Goal: Use online tool/utility: Utilize a website feature to perform a specific function

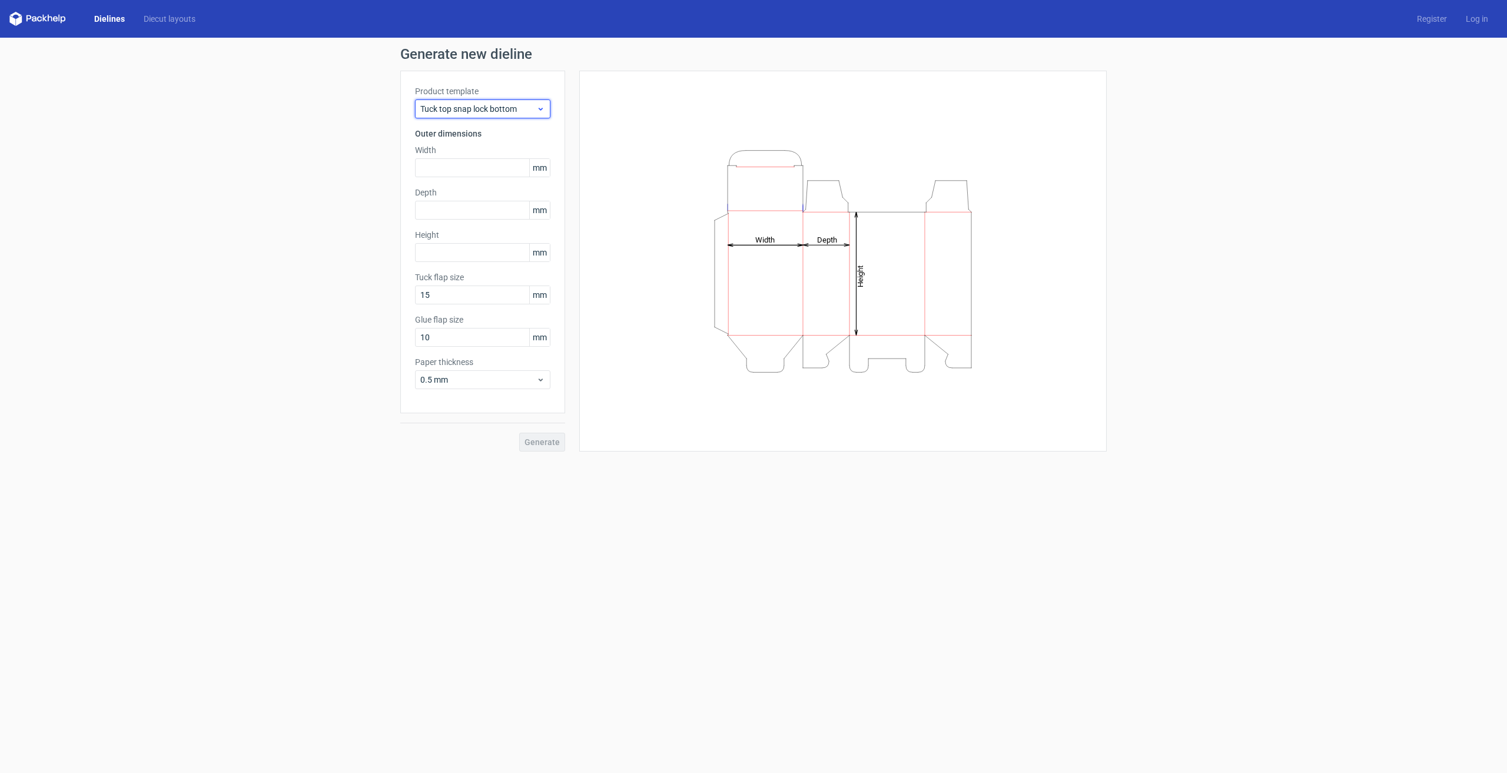
click at [504, 112] on span "Tuck top snap lock bottom" at bounding box center [478, 109] width 116 height 12
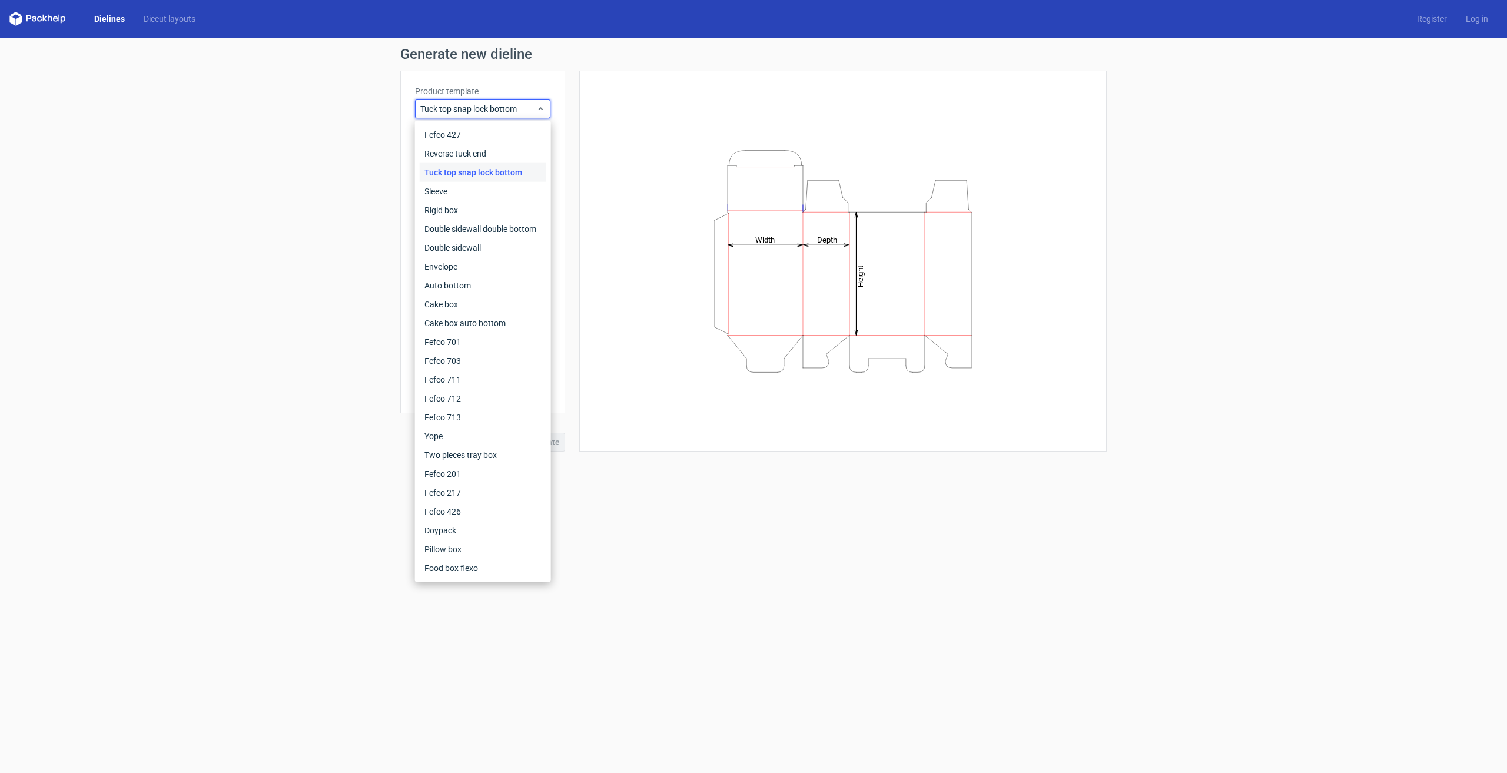
click at [497, 170] on div "Tuck top snap lock bottom" at bounding box center [483, 172] width 127 height 19
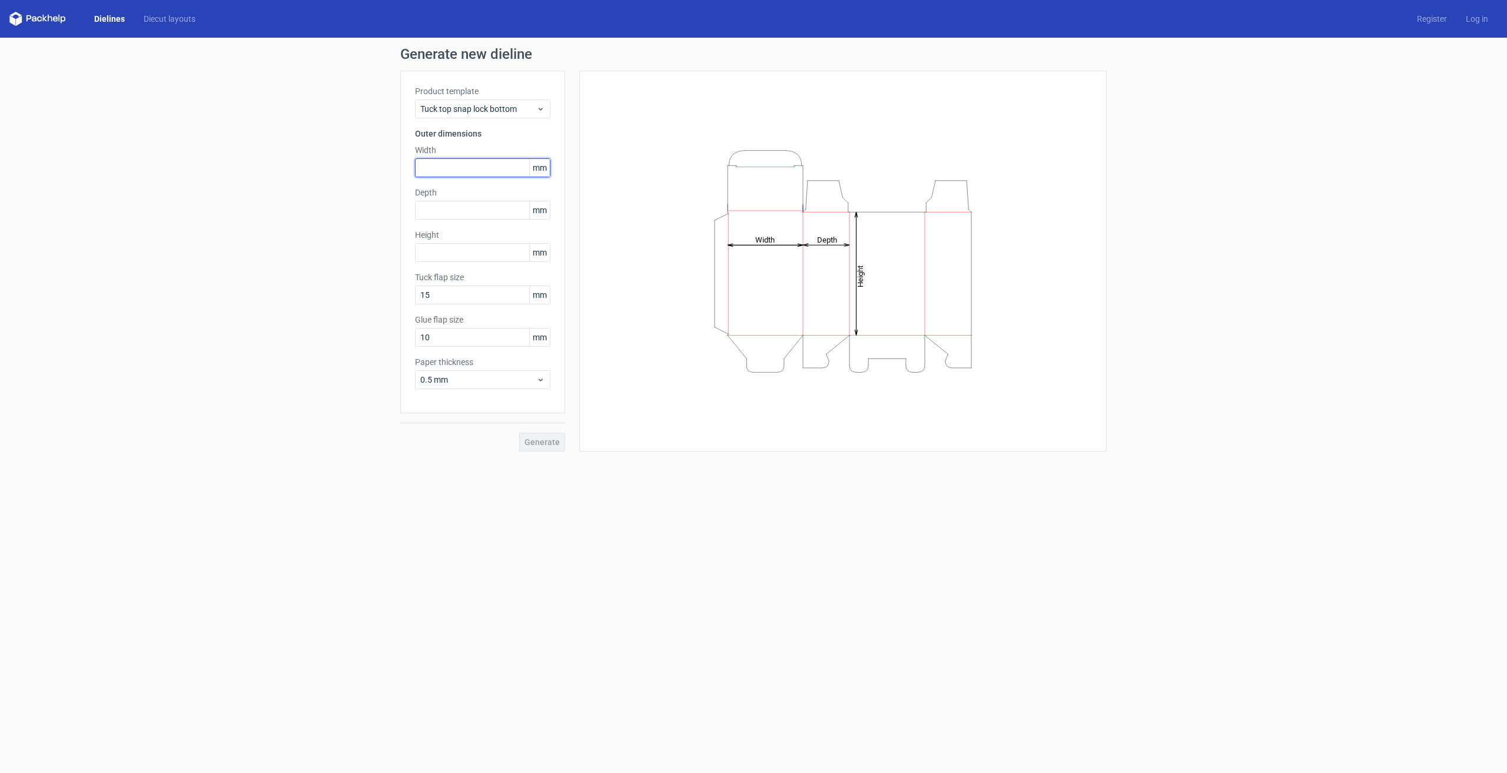
click at [490, 165] on input "text" at bounding box center [482, 167] width 135 height 19
click at [536, 212] on span "mm" at bounding box center [539, 210] width 21 height 18
click at [503, 172] on input "text" at bounding box center [482, 167] width 135 height 19
click at [458, 169] on input "text" at bounding box center [482, 167] width 135 height 19
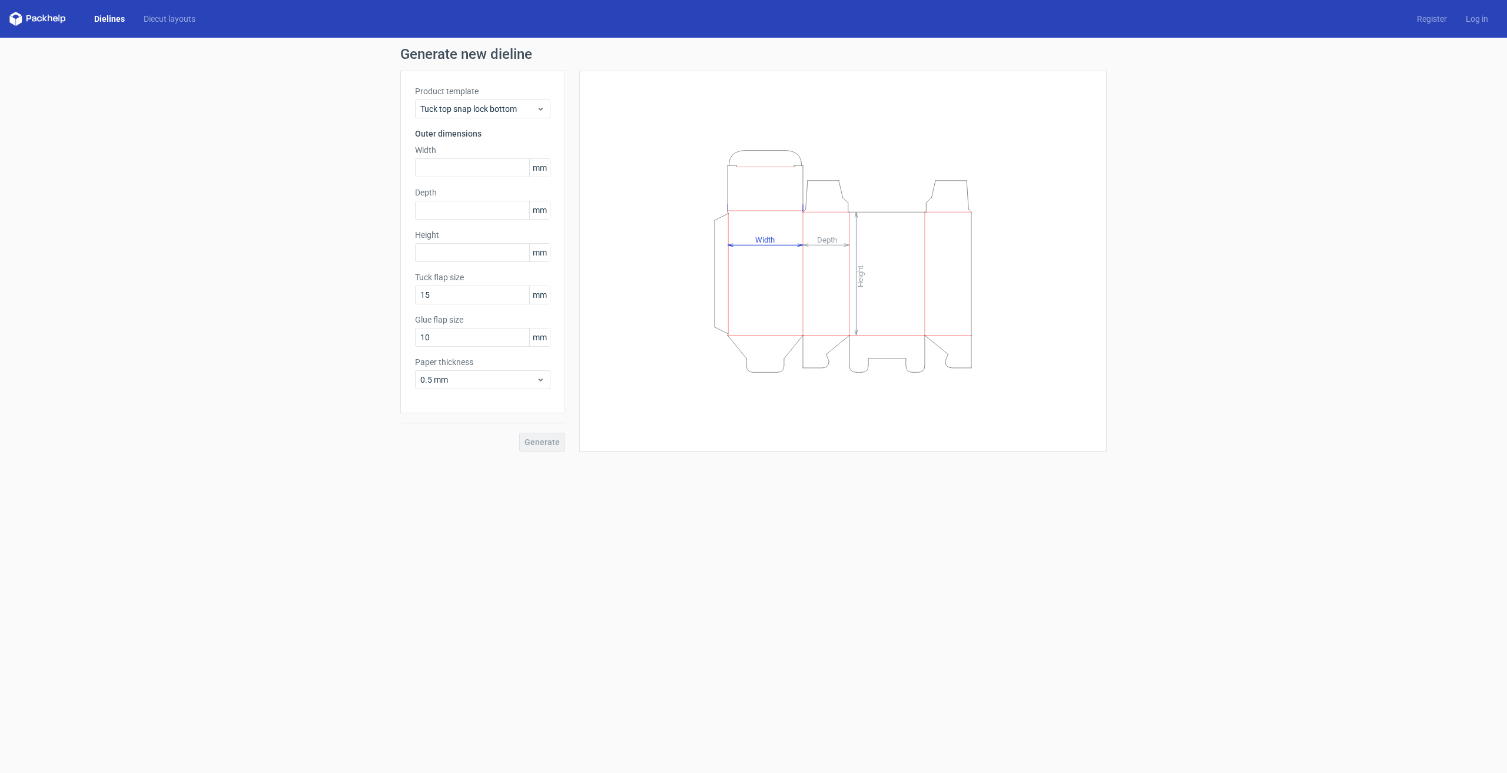
click at [539, 172] on span "mm" at bounding box center [539, 168] width 21 height 18
click at [182, 23] on link "Diecut layouts" at bounding box center [169, 19] width 71 height 12
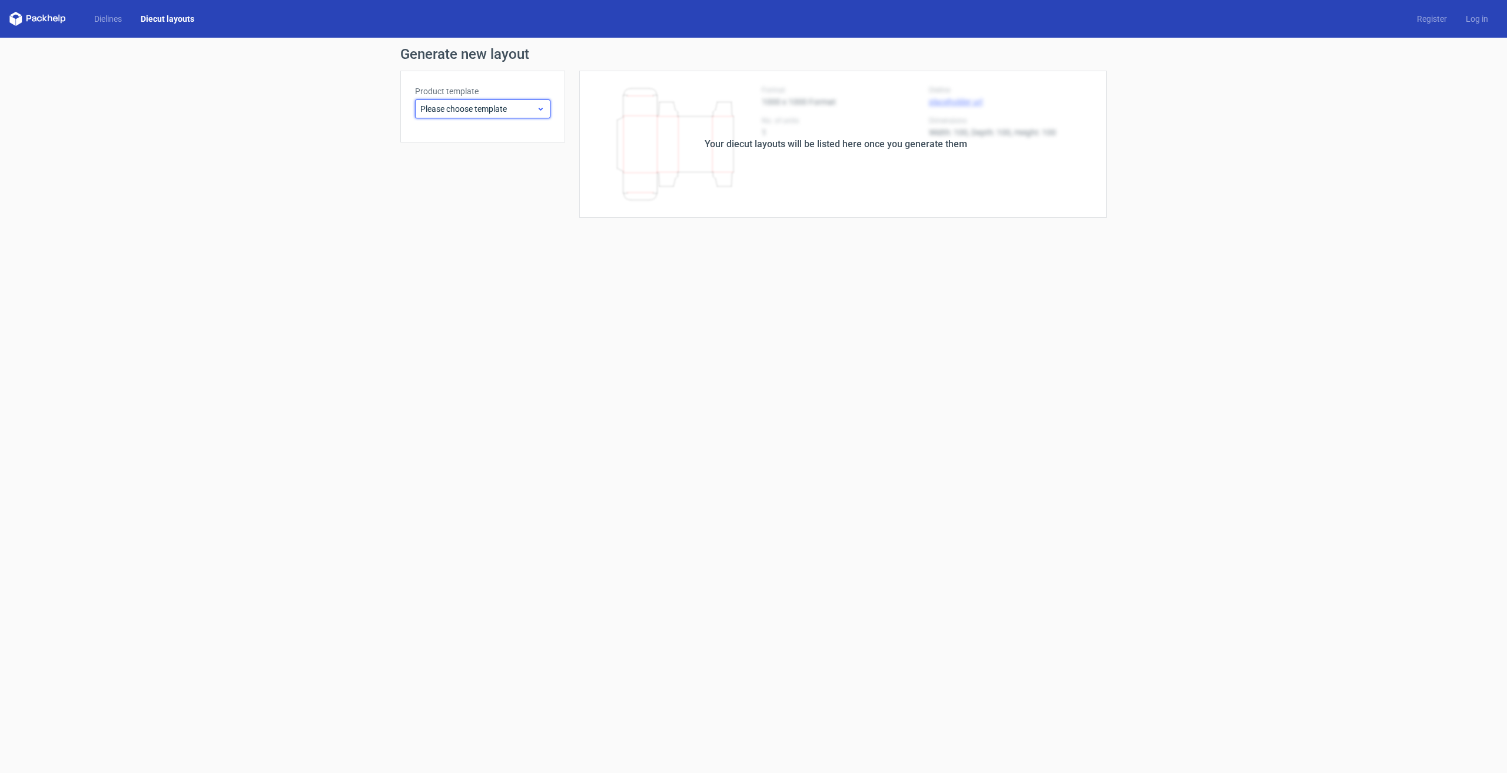
click at [506, 112] on span "Please choose template" at bounding box center [478, 109] width 116 height 12
click at [107, 13] on link "Dielines" at bounding box center [108, 19] width 46 height 12
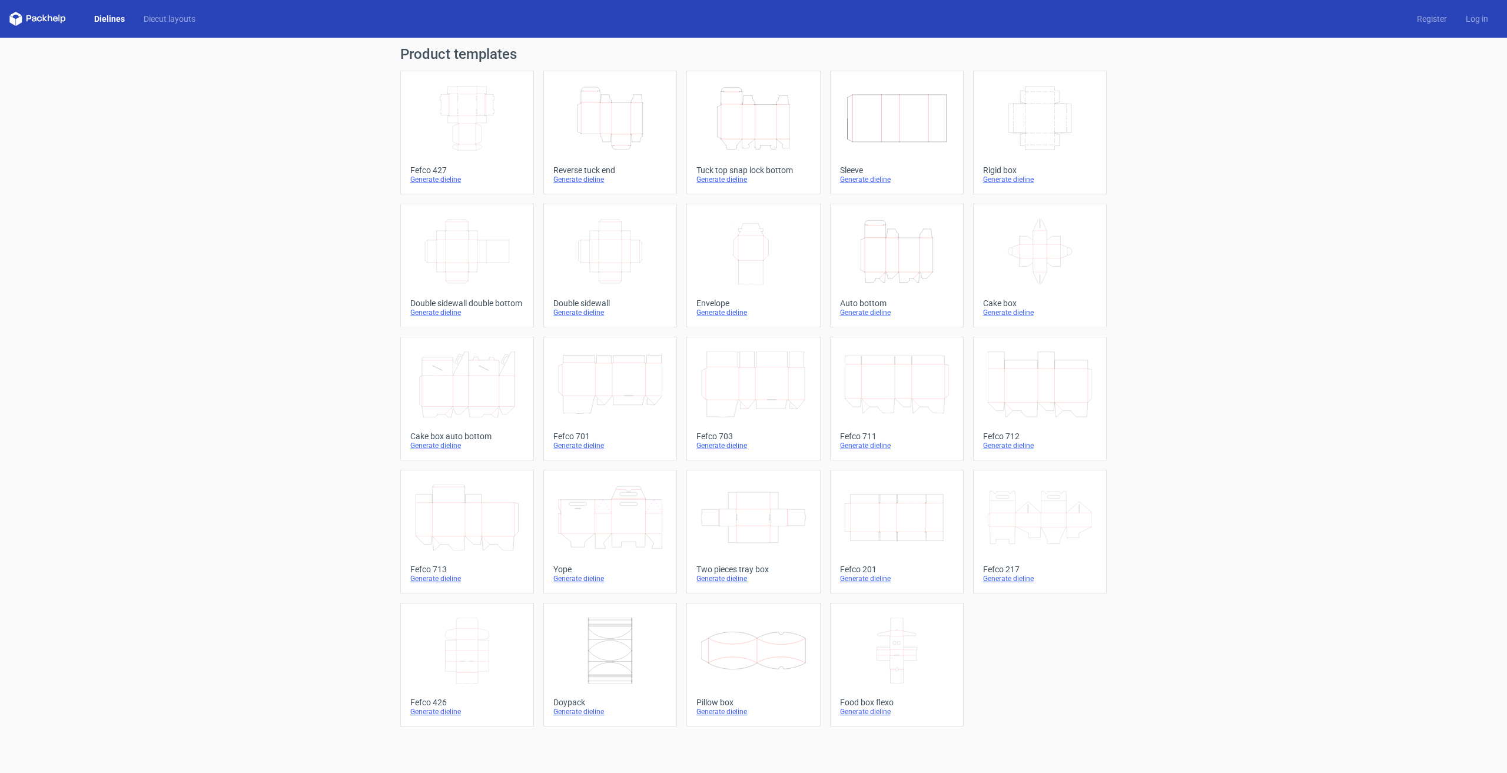
click at [718, 177] on div "Generate dieline" at bounding box center [753, 179] width 114 height 9
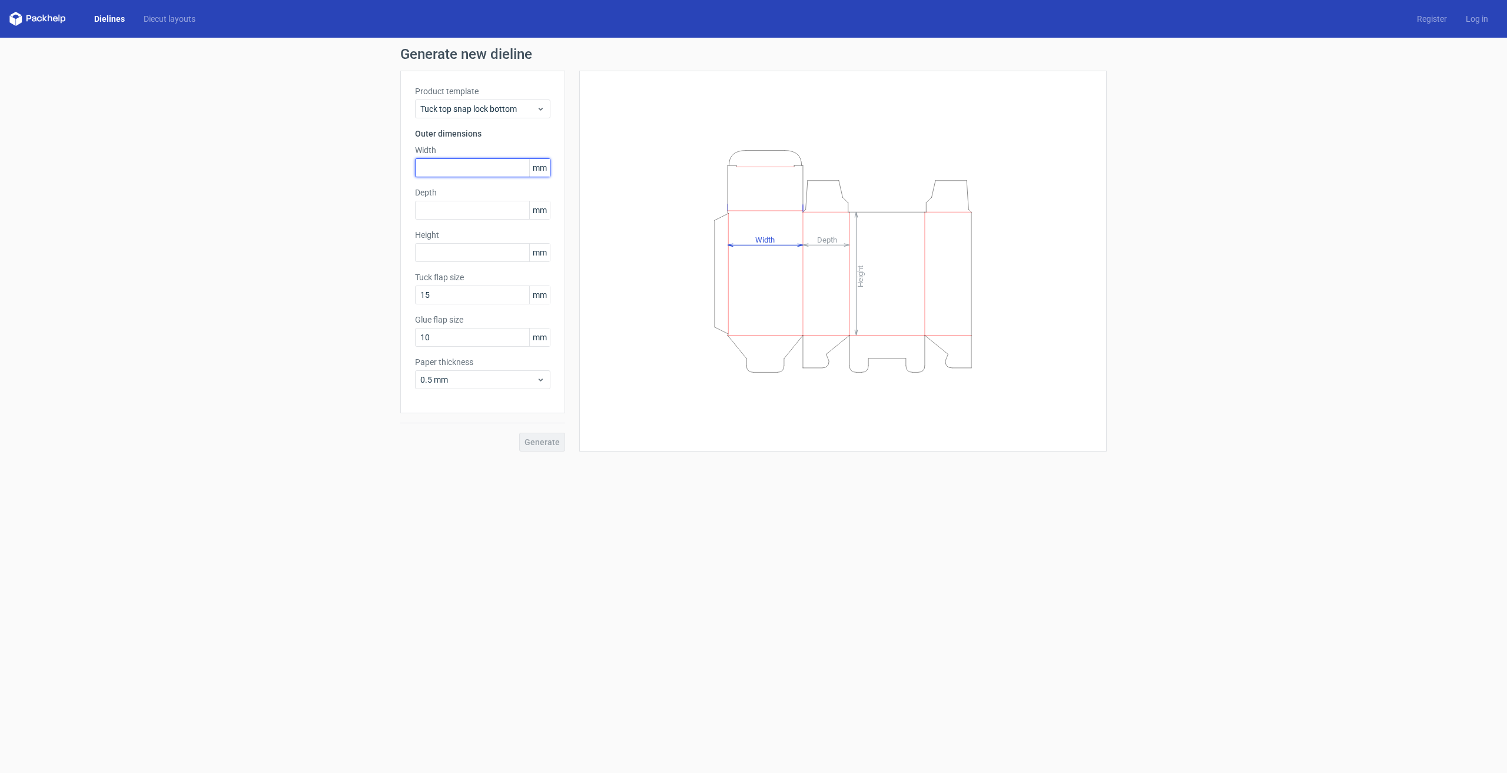
click at [507, 168] on input "text" at bounding box center [482, 167] width 135 height 19
click at [162, 242] on div "Generate new dieline Product template Tuck top snap lock bottom Outer dimension…" at bounding box center [753, 249] width 1507 height 423
click at [690, 145] on icon "Height Depth Width" at bounding box center [842, 261] width 353 height 235
click at [439, 171] on input "40" at bounding box center [482, 167] width 135 height 19
click at [449, 169] on input "40" at bounding box center [482, 167] width 135 height 19
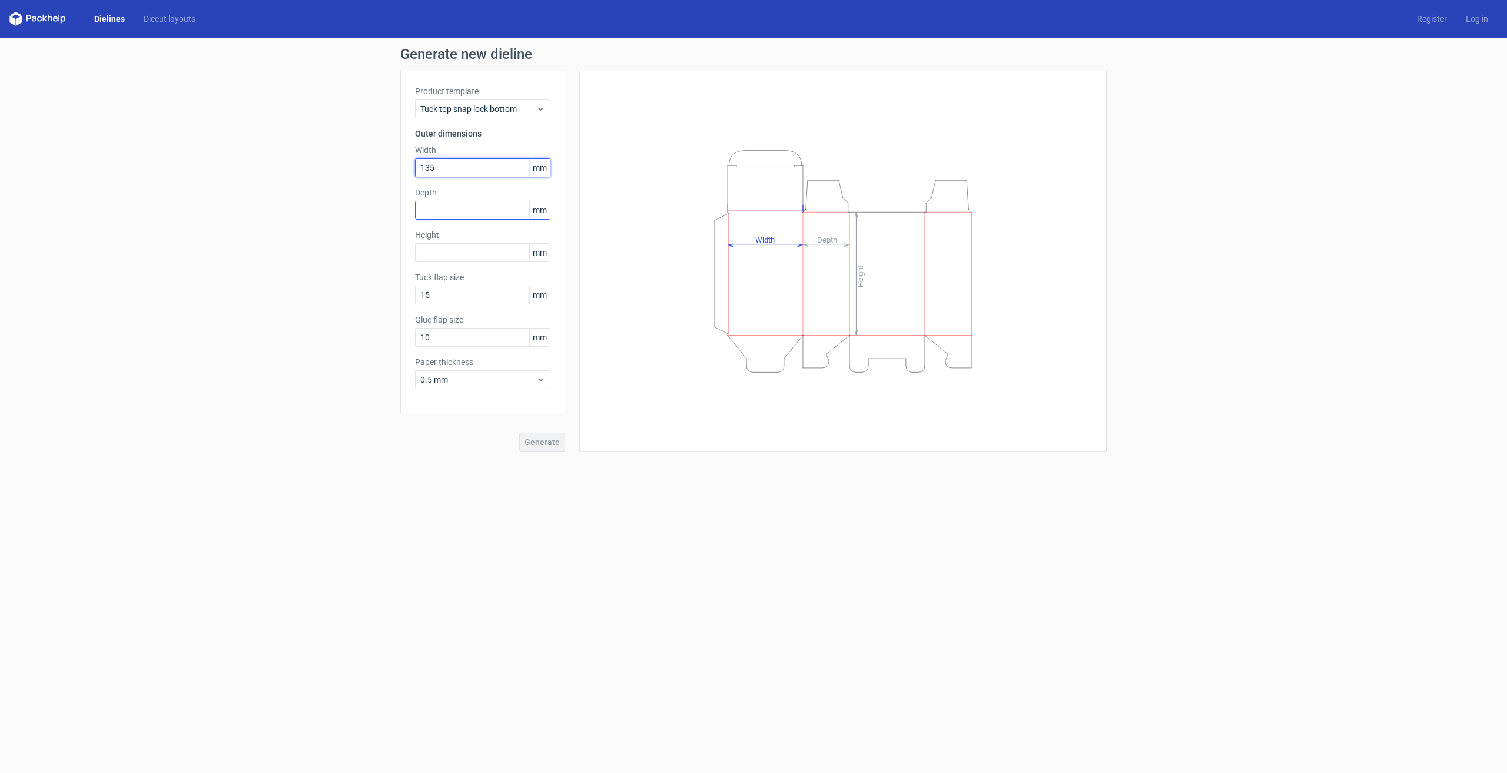
type input "135"
click at [484, 216] on input "text" at bounding box center [482, 210] width 135 height 19
type input "40"
click at [446, 252] on input "text" at bounding box center [482, 252] width 135 height 19
type input "206"
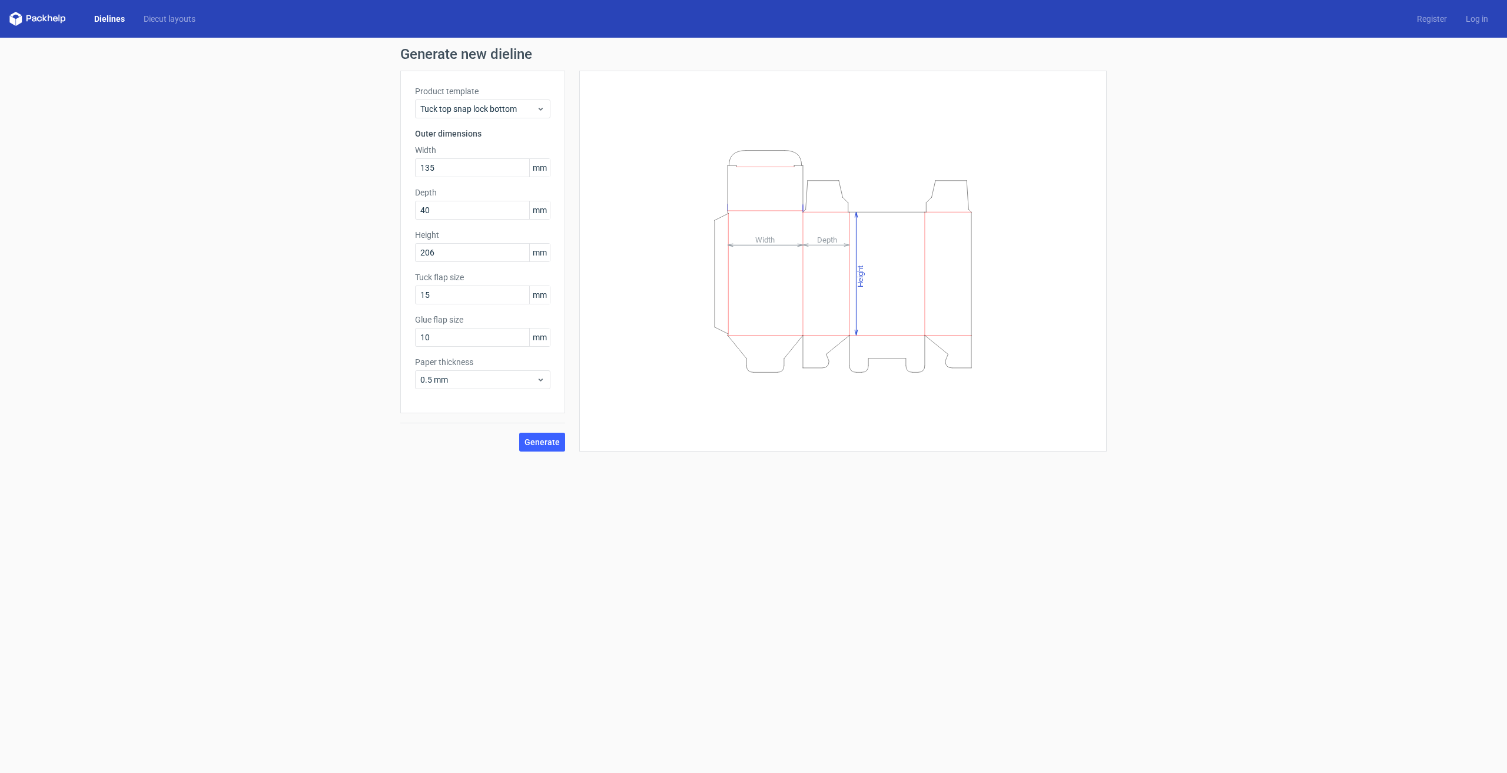
click at [244, 308] on div "Generate new dieline Product template Tuck top snap lock bottom Outer dimension…" at bounding box center [753, 249] width 1507 height 423
click at [532, 447] on button "Generate" at bounding box center [542, 442] width 46 height 19
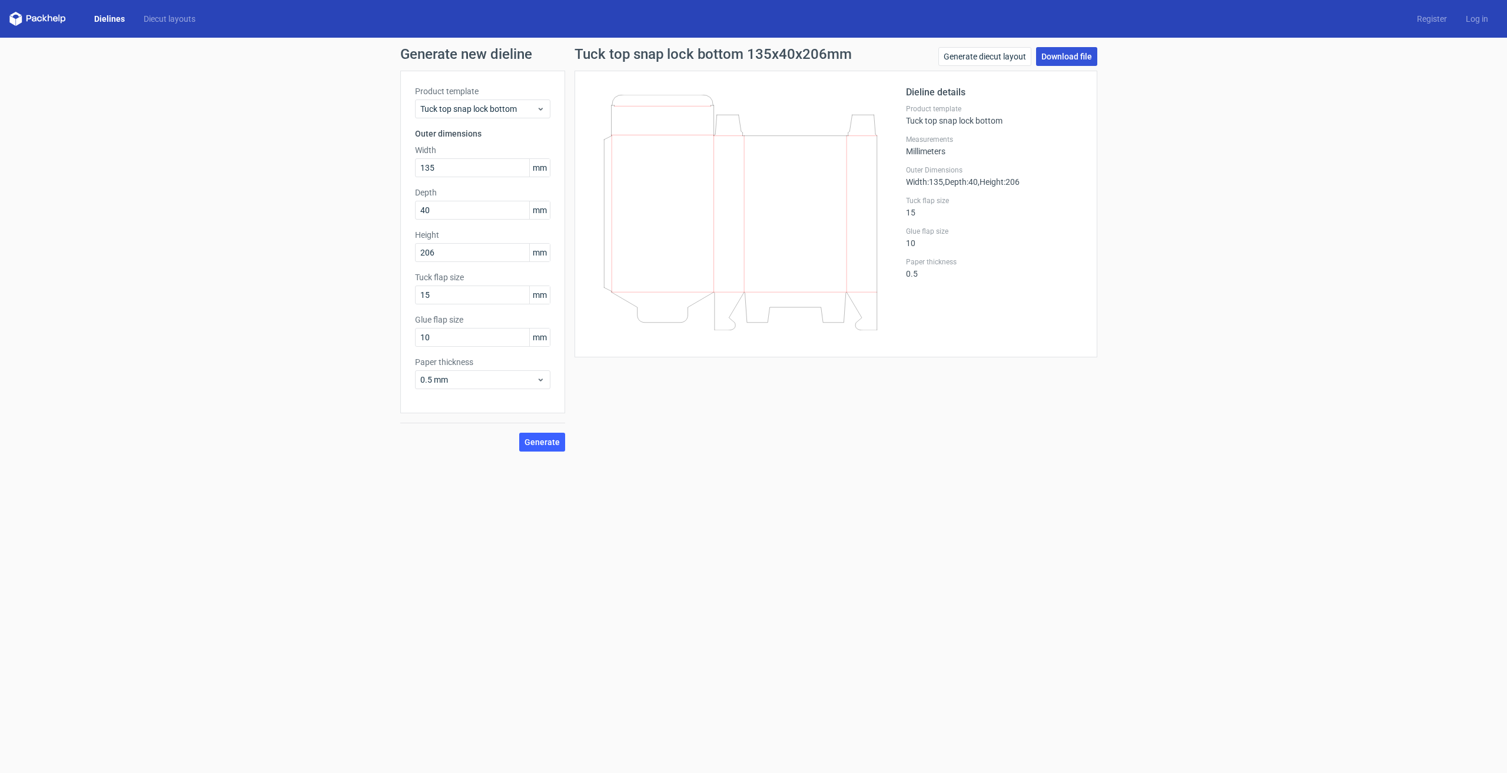
click at [1058, 53] on link "Download file" at bounding box center [1066, 56] width 61 height 19
click at [1045, 403] on div "Tuck top snap lock bottom 135x40x206mm Generate diecut layout Download file Die…" at bounding box center [835, 249] width 541 height 404
click at [458, 296] on input "15" at bounding box center [482, 294] width 135 height 19
type input "1"
click at [680, 468] on form "Generate new dieline Product template Tuck top snap lock bottom Outer dimension…" at bounding box center [753, 405] width 1507 height 735
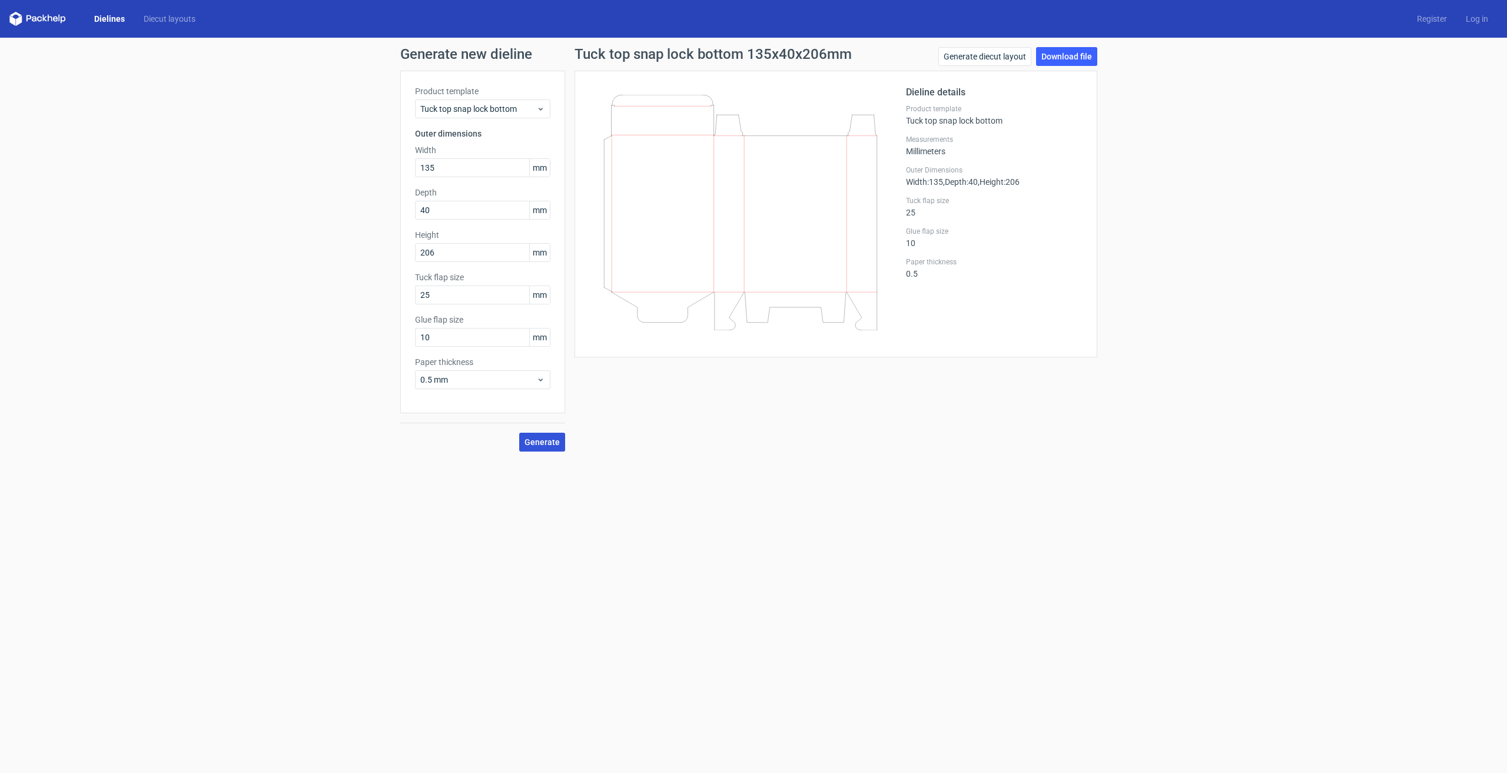
click at [525, 445] on button "Generate" at bounding box center [542, 442] width 46 height 19
click at [470, 295] on input "25" at bounding box center [482, 294] width 135 height 19
type input "2"
type input "40"
click at [648, 489] on form "Generate new dieline Product template Tuck top snap lock bottom Outer dimension…" at bounding box center [753, 405] width 1507 height 735
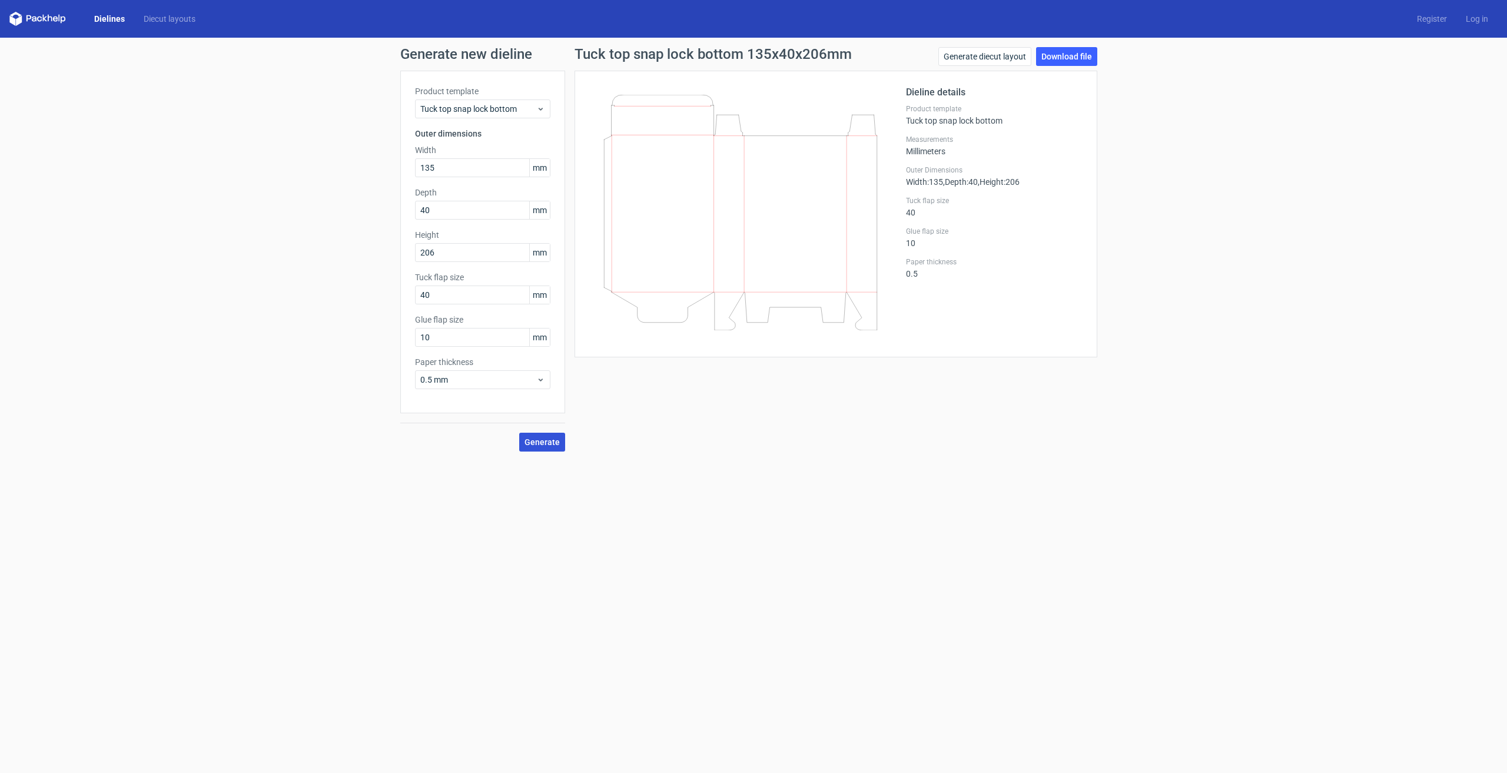
click at [564, 442] on div "Product template Tuck top snap lock bottom Outer dimensions Width 135 mm Depth …" at bounding box center [753, 261] width 706 height 381
click at [727, 556] on form "Generate new dieline Product template Tuck top snap lock bottom Outer dimension…" at bounding box center [753, 405] width 1507 height 735
click at [537, 443] on span "Generate" at bounding box center [541, 442] width 35 height 8
click at [487, 340] on input "10" at bounding box center [482, 337] width 135 height 19
type input "1"
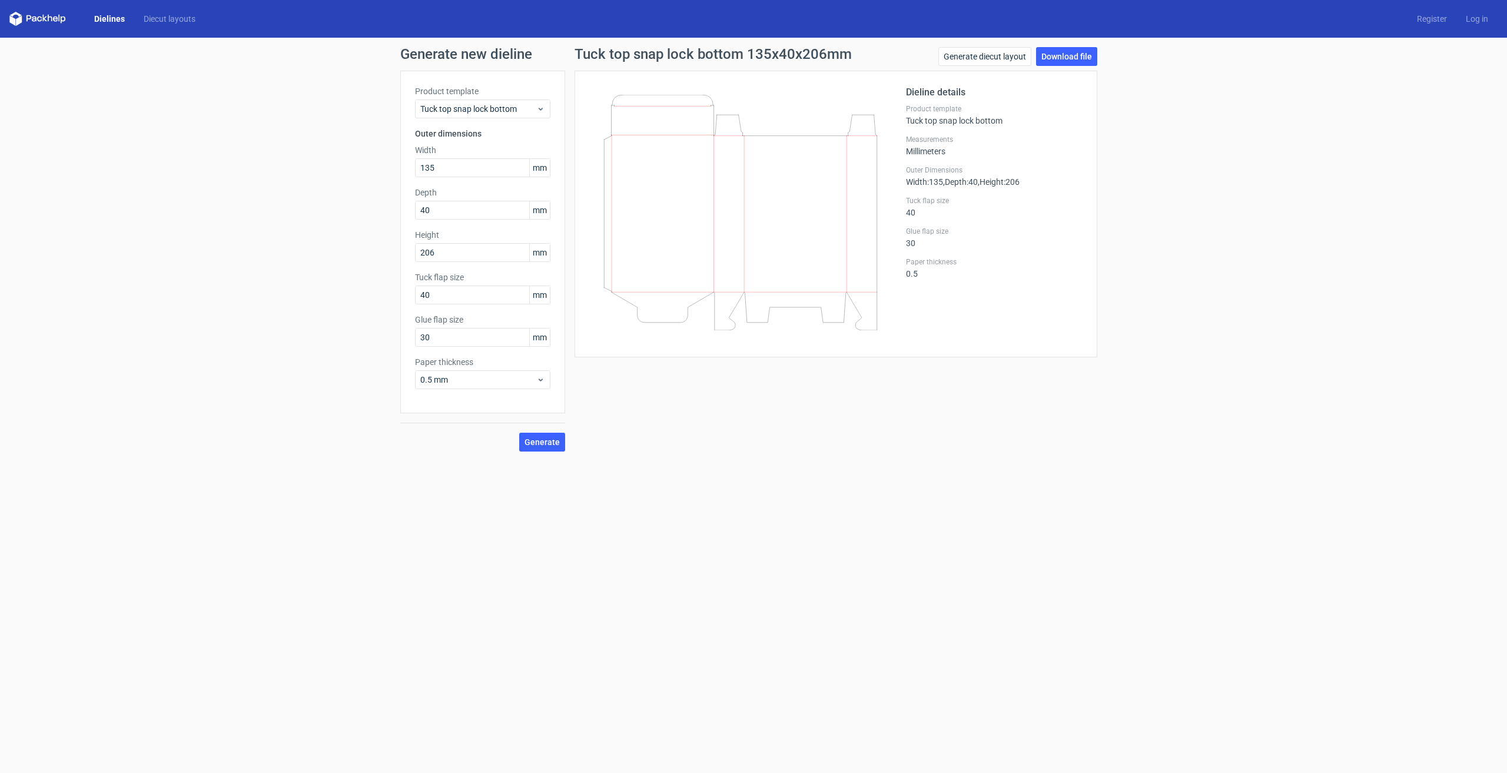
click at [631, 438] on div "Tuck top snap lock bottom 135x40x206mm Generate diecut layout Download file Die…" at bounding box center [835, 249] width 541 height 404
click at [465, 340] on input "30" at bounding box center [482, 337] width 135 height 19
type input "3"
click at [664, 410] on div "Tuck top snap lock bottom 135x40x206mm Generate diecut layout Download file Die…" at bounding box center [835, 249] width 541 height 404
click at [503, 341] on input "45" at bounding box center [482, 337] width 135 height 19
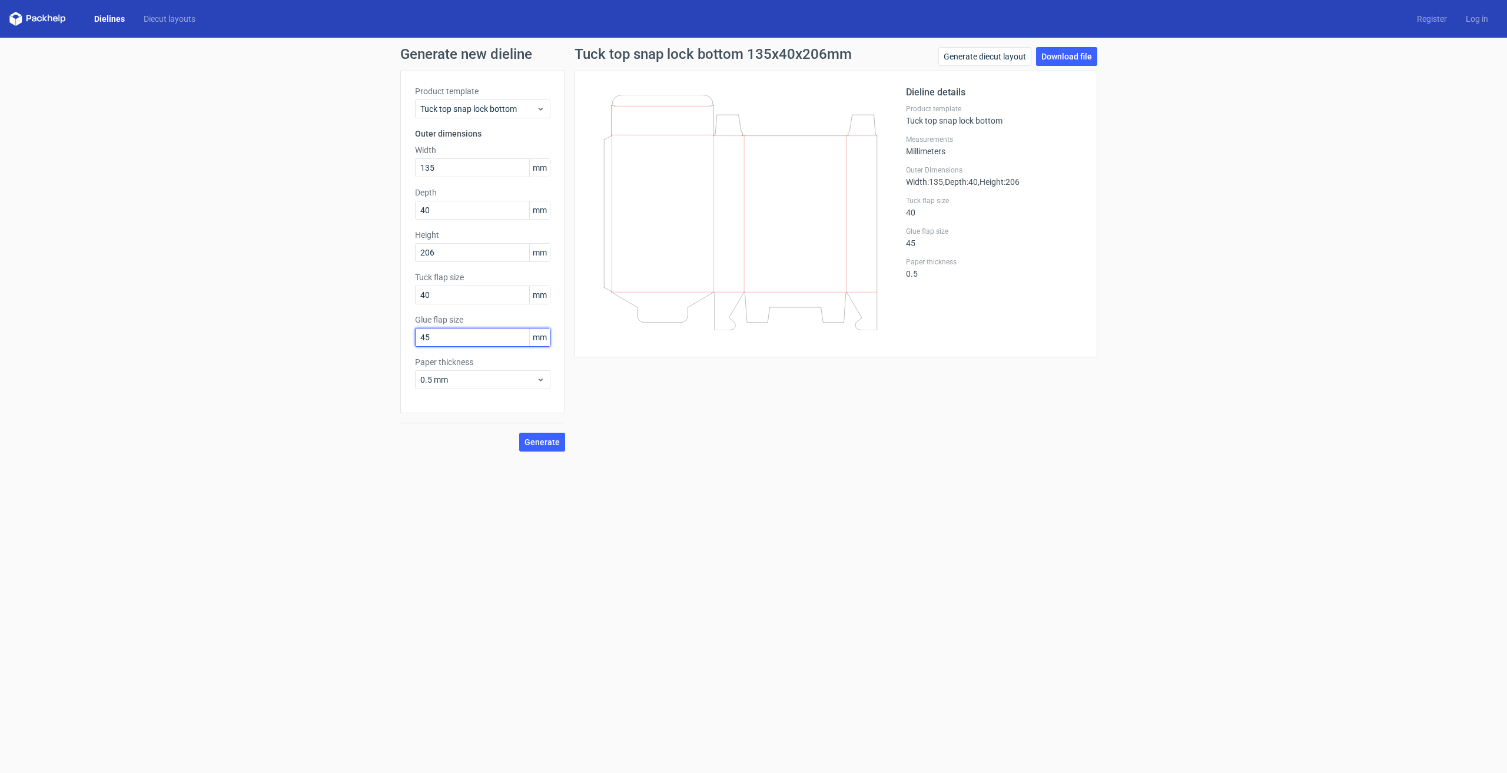
type input "4"
click at [653, 403] on div "Tuck top snap lock bottom 135x40x206mm Generate diecut layout Download file Die…" at bounding box center [835, 249] width 541 height 404
click at [565, 440] on div "Tuck top snap lock bottom 135x40x206mm Generate diecut layout Download file Die…" at bounding box center [835, 249] width 541 height 404
click at [557, 441] on span "Generate" at bounding box center [541, 442] width 35 height 8
drag, startPoint x: 441, startPoint y: 338, endPoint x: 400, endPoint y: 337, distance: 41.2
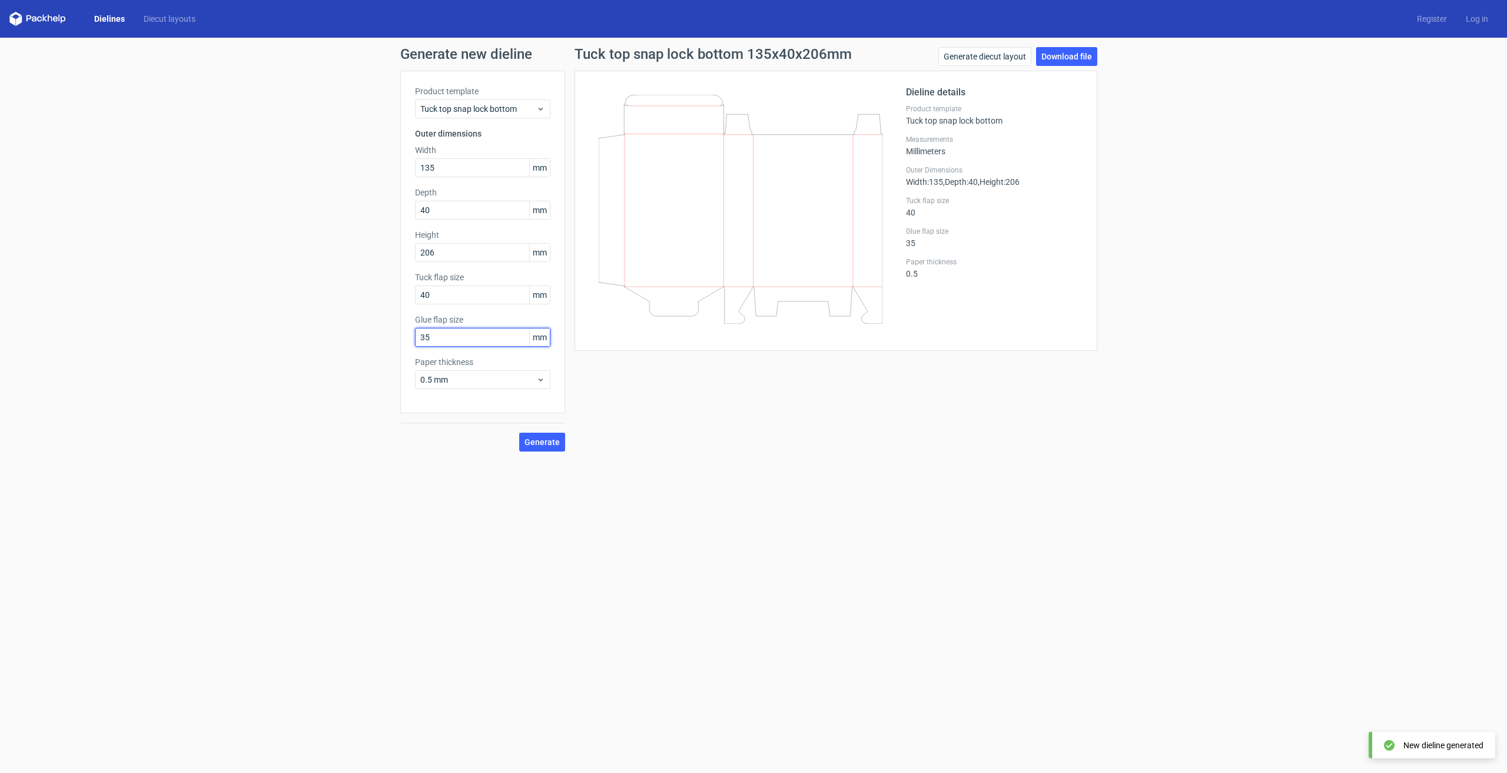
click at [400, 337] on div "Product template Tuck top snap lock bottom Outer dimensions Width 135 mm Depth …" at bounding box center [482, 242] width 165 height 343
click at [523, 443] on button "Generate" at bounding box center [542, 442] width 46 height 19
click at [763, 390] on div "Tuck top snap lock bottom 135x40x206mm Generate diecut layout Download file Die…" at bounding box center [835, 249] width 541 height 404
click at [724, 430] on div "Tuck top snap lock bottom 135x40x206mm Generate diecut layout Download file Die…" at bounding box center [835, 249] width 541 height 404
drag, startPoint x: 465, startPoint y: 342, endPoint x: 414, endPoint y: 344, distance: 51.3
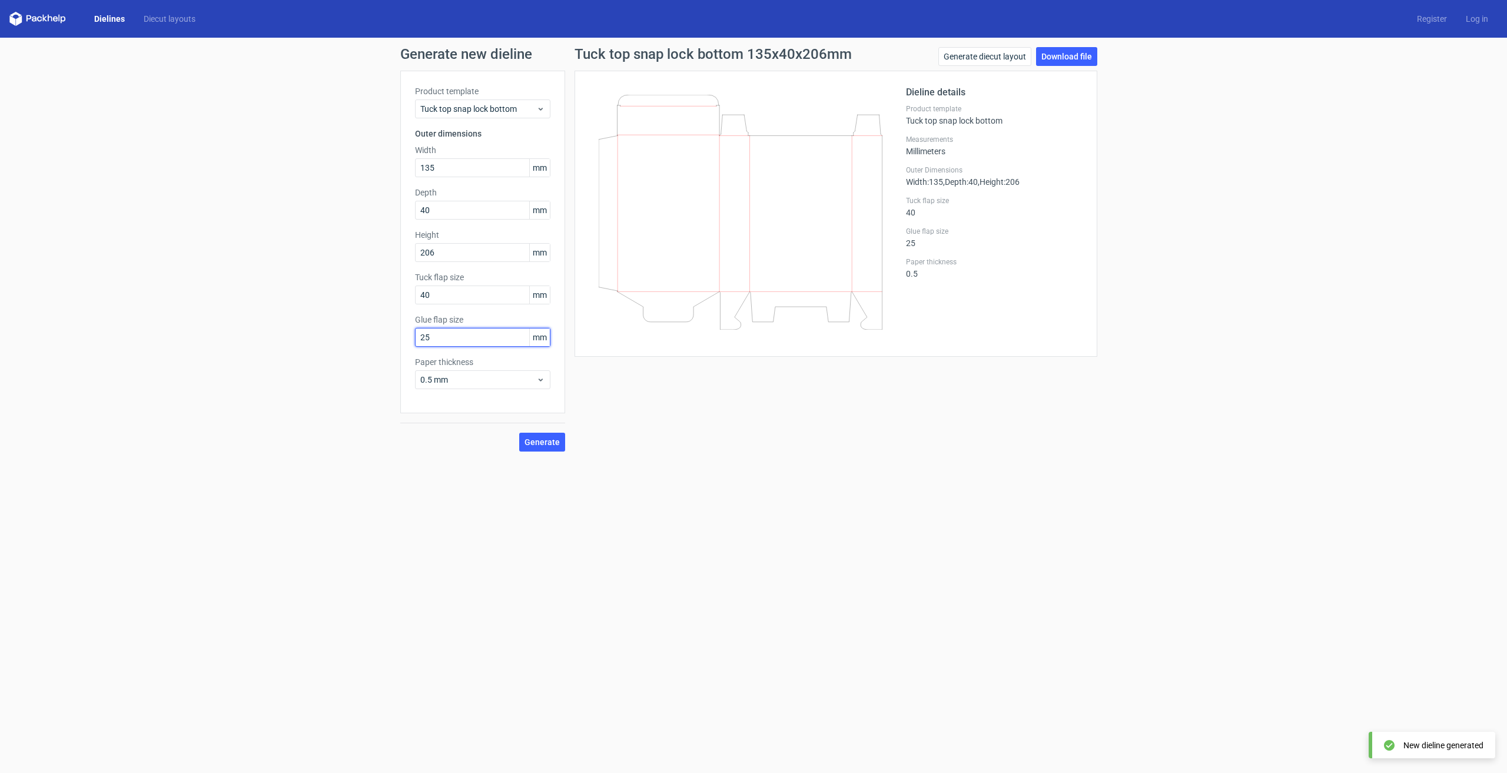
click at [414, 344] on div "Product template Tuck top snap lock bottom Outer dimensions Width 135 mm Depth …" at bounding box center [482, 242] width 165 height 343
type input "20"
click at [533, 440] on span "Generate" at bounding box center [541, 442] width 35 height 8
click at [603, 398] on div "Tuck top snap lock bottom 135x40x206mm Generate diecut layout Download file Die…" at bounding box center [835, 249] width 541 height 404
click at [516, 299] on input "40" at bounding box center [482, 294] width 135 height 19
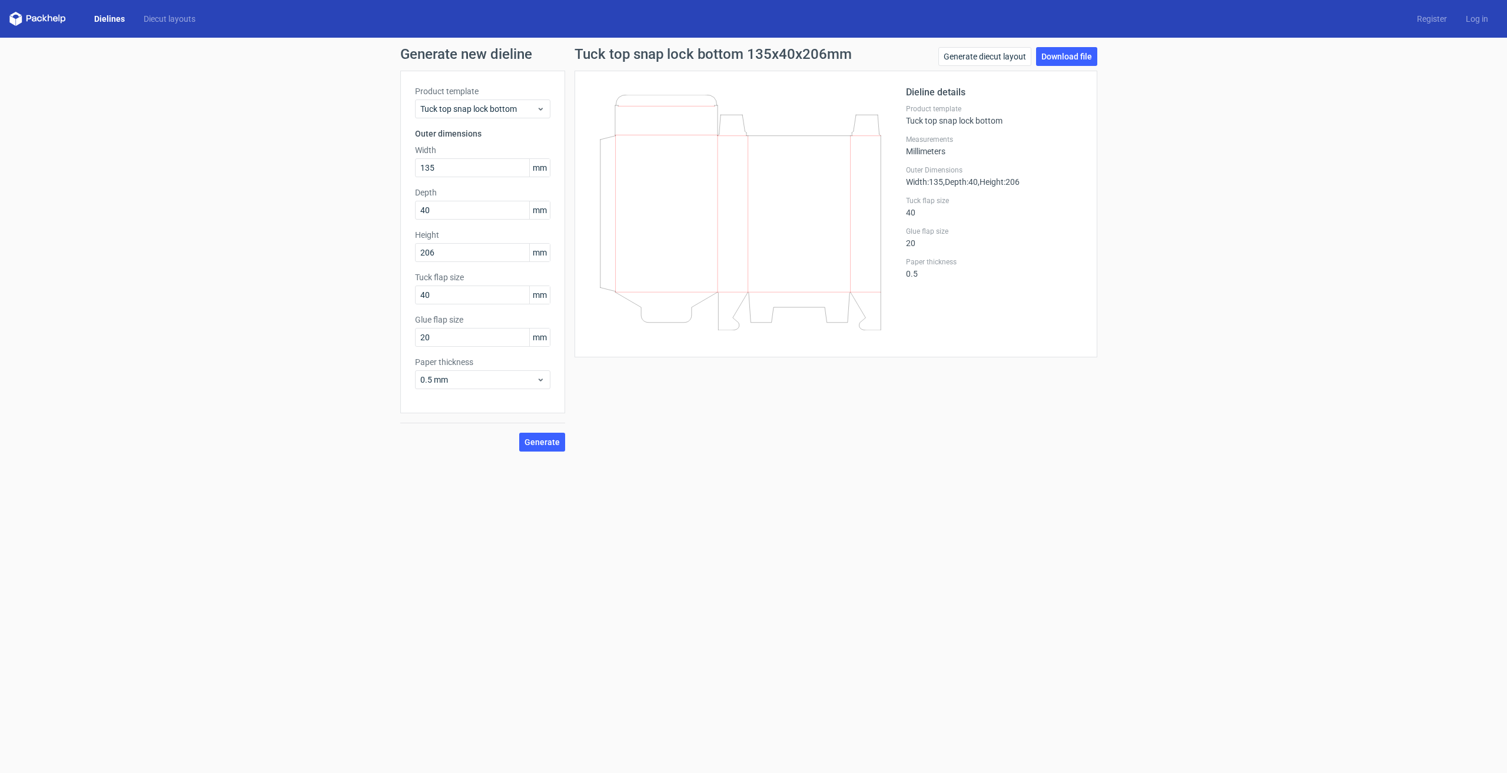
click at [742, 506] on form "Generate new dieline Product template Tuck top snap lock bottom Outer dimension…" at bounding box center [753, 405] width 1507 height 735
click at [450, 763] on form "Generate new dieline Product template Tuck top snap lock bottom Outer dimension…" at bounding box center [753, 405] width 1507 height 735
click at [464, 290] on input "40" at bounding box center [482, 294] width 135 height 19
click at [617, 460] on div "Generate new dieline Product template Tuck top snap lock bottom Outer dimension…" at bounding box center [753, 249] width 1507 height 423
click at [550, 436] on button "Generate" at bounding box center [542, 442] width 46 height 19
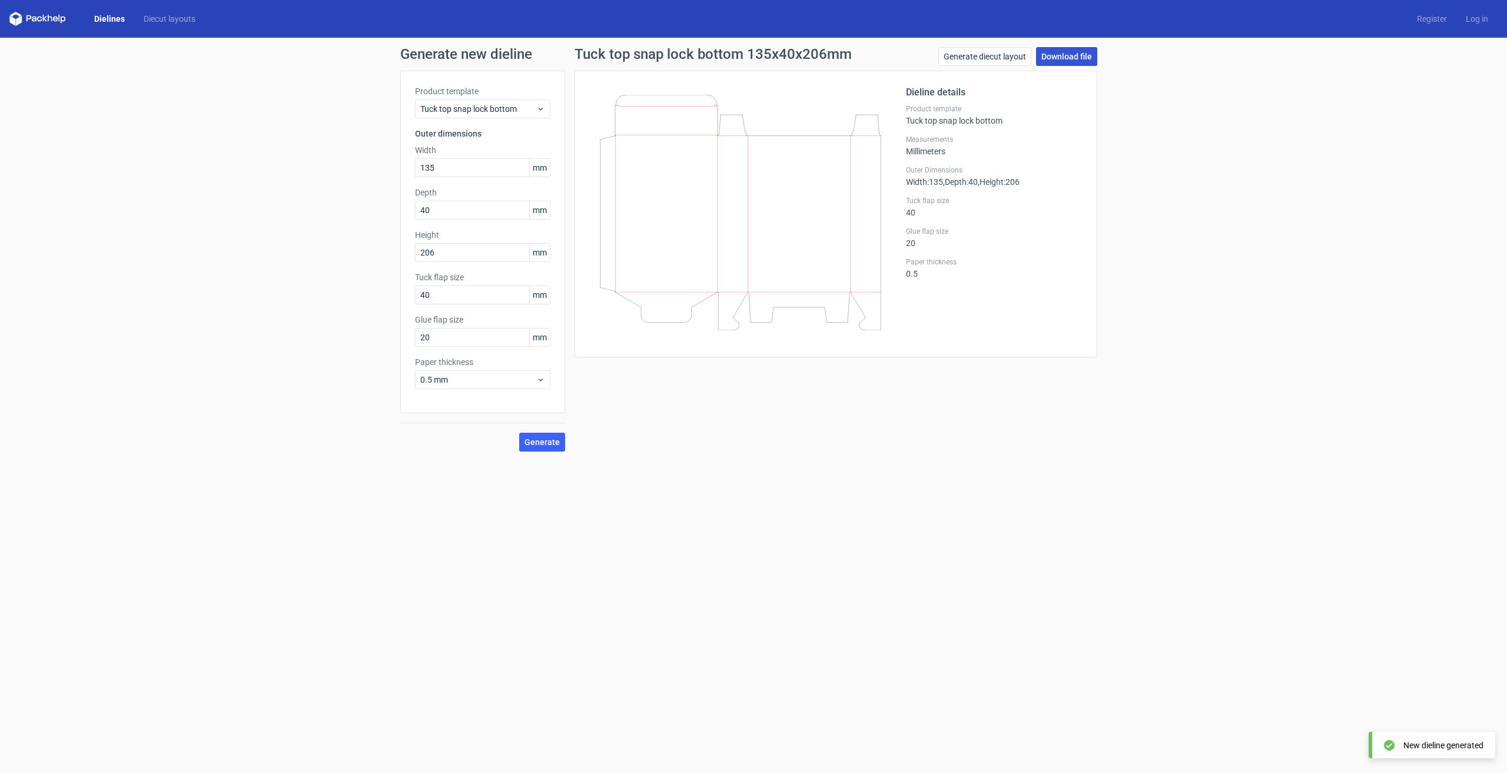
click at [1064, 54] on link "Download file" at bounding box center [1066, 56] width 61 height 19
drag, startPoint x: 931, startPoint y: 429, endPoint x: 925, endPoint y: 434, distance: 7.5
click at [931, 429] on div "Tuck top snap lock bottom 135x40x206mm Generate diecut layout Download file Die…" at bounding box center [835, 249] width 541 height 404
click at [853, 328] on icon at bounding box center [741, 212] width 284 height 235
click at [964, 54] on link "Generate diecut layout" at bounding box center [984, 56] width 93 height 19
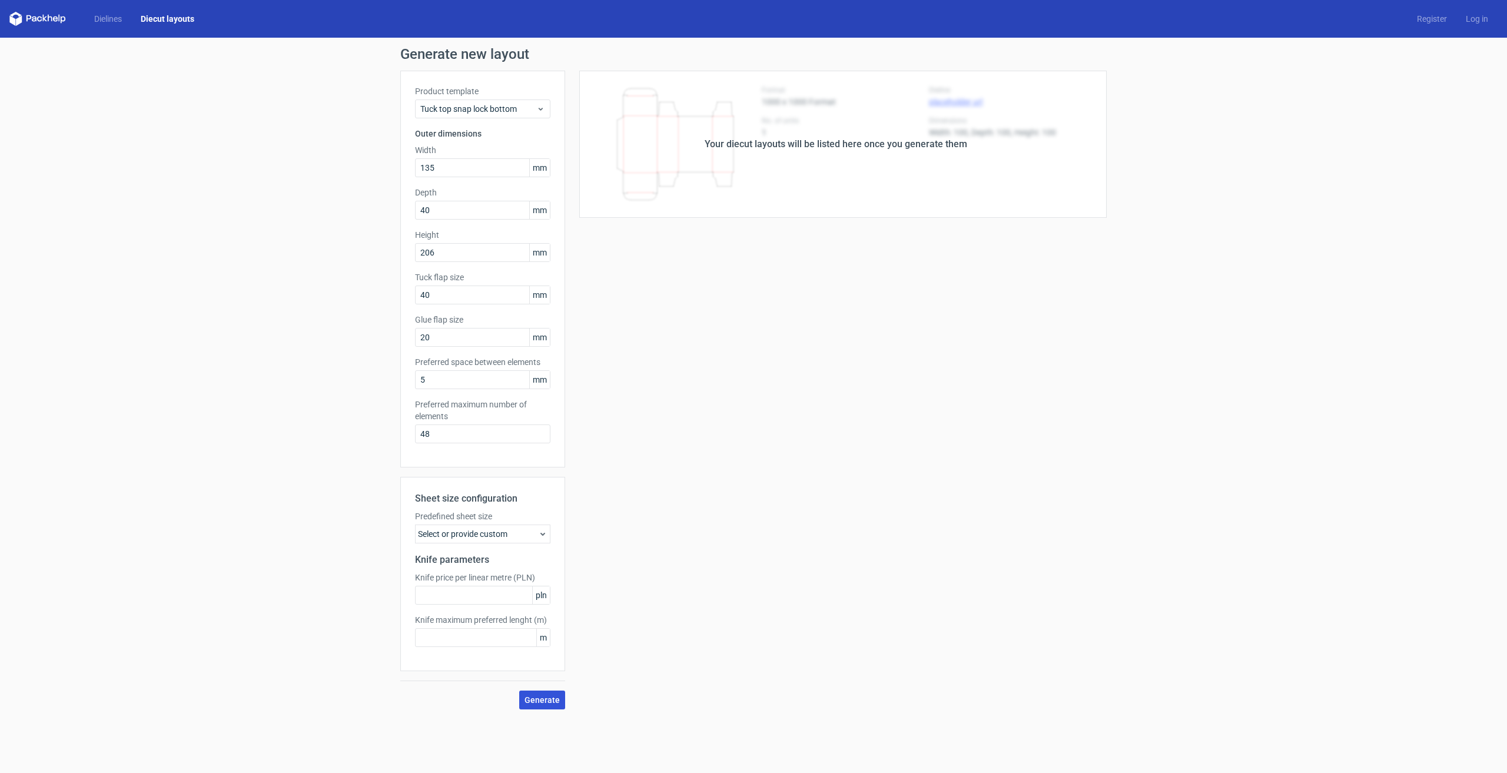
click at [541, 699] on span "Generate" at bounding box center [541, 700] width 35 height 8
click at [122, 19] on link "Dielines" at bounding box center [108, 19] width 46 height 12
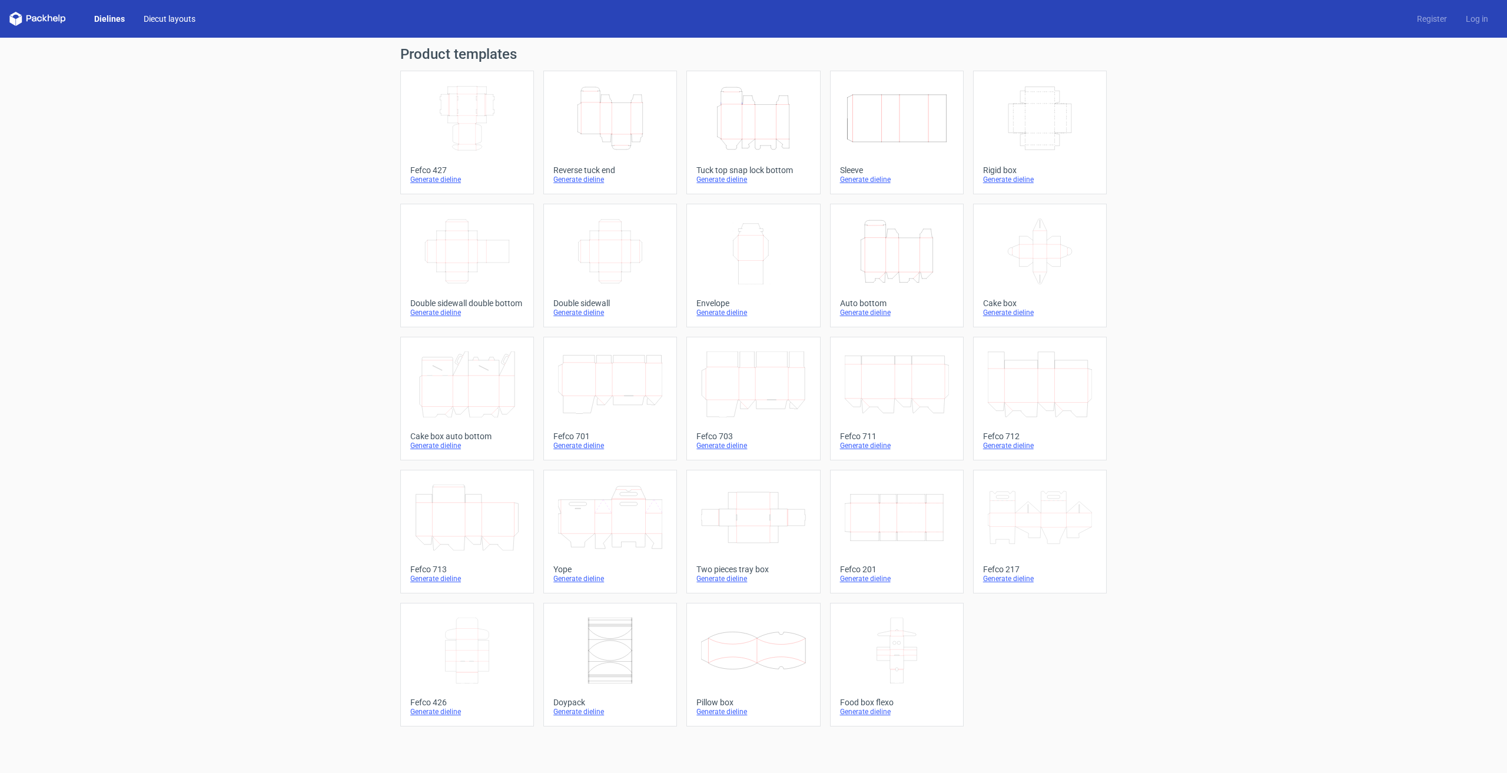
click at [158, 21] on link "Diecut layouts" at bounding box center [169, 19] width 71 height 12
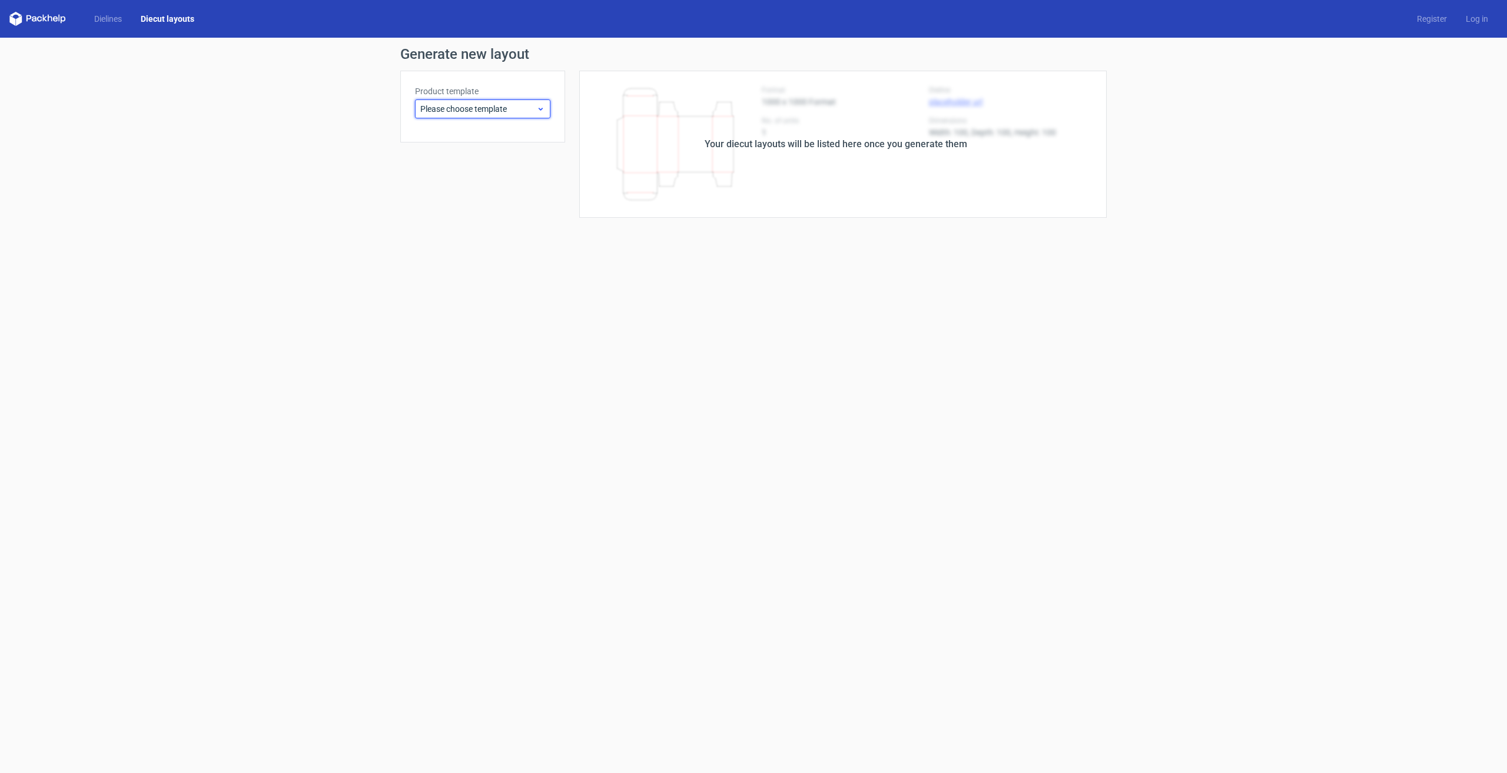
click at [477, 107] on span "Please choose template" at bounding box center [478, 109] width 116 height 12
click at [497, 229] on div "Double sidewall double bottom" at bounding box center [483, 229] width 127 height 19
click at [480, 92] on label "Product template" at bounding box center [482, 91] width 135 height 12
click at [480, 105] on span "Double sidewall double bottom" at bounding box center [478, 109] width 116 height 12
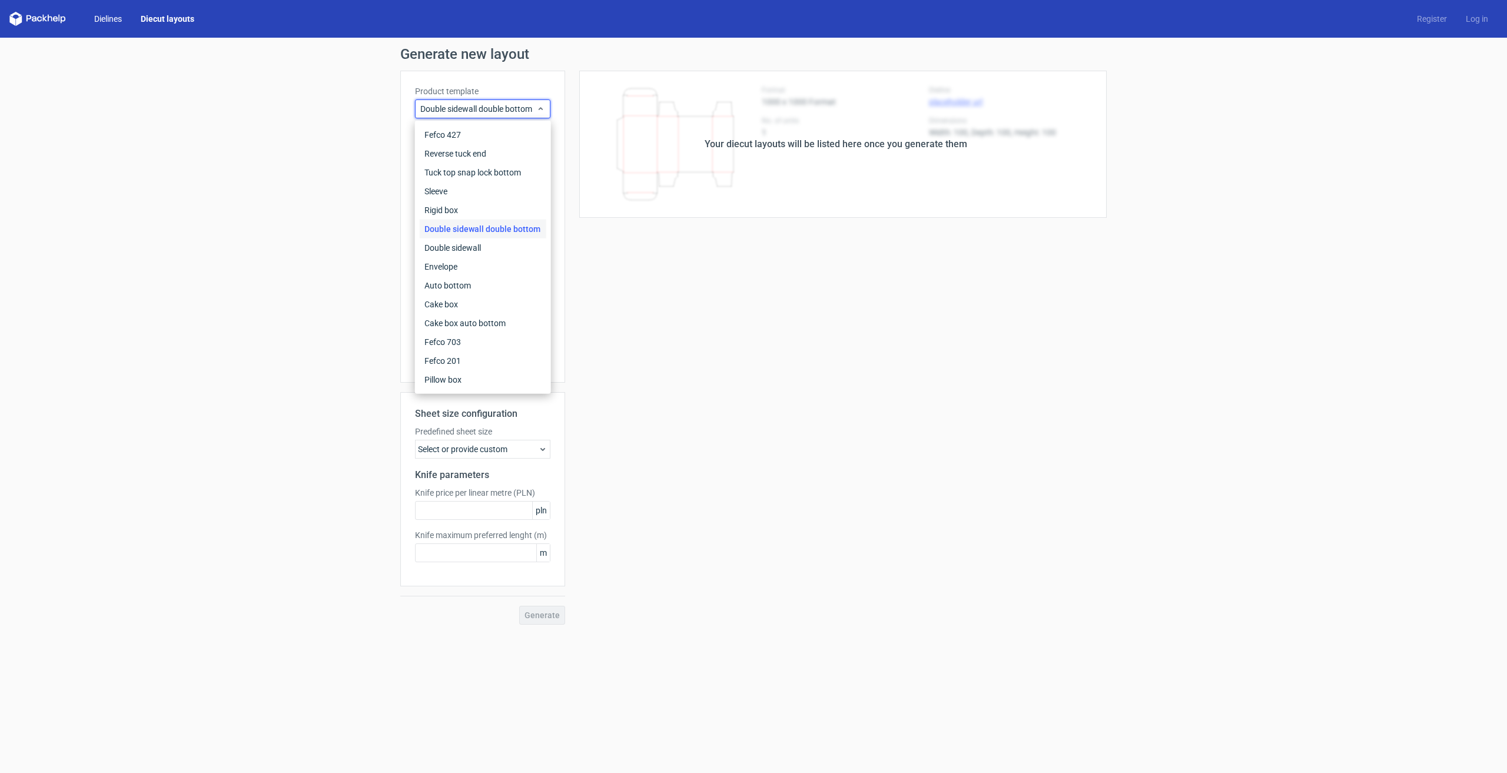
click at [117, 21] on link "Dielines" at bounding box center [108, 19] width 46 height 12
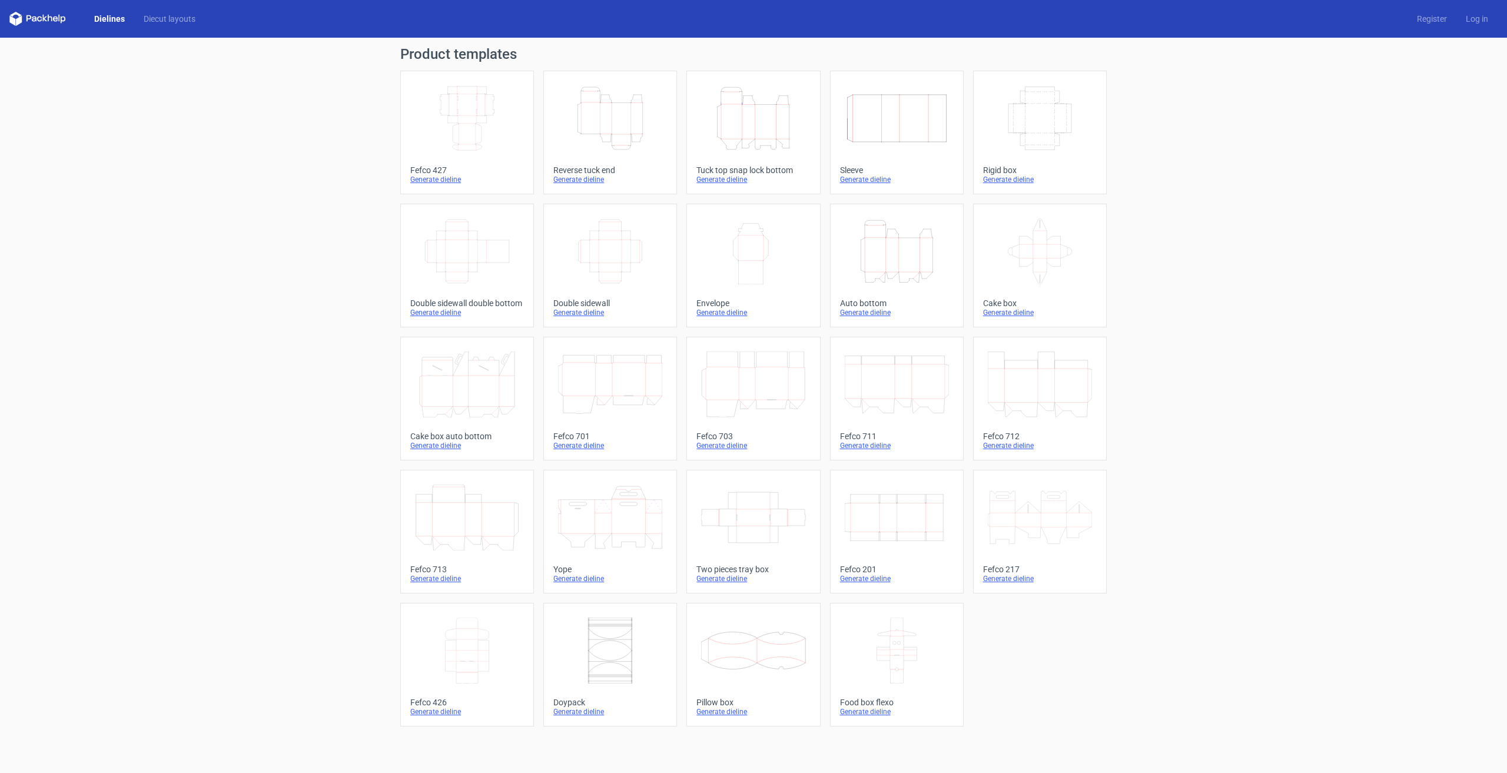
click at [780, 148] on icon "Height Depth Width" at bounding box center [753, 118] width 104 height 66
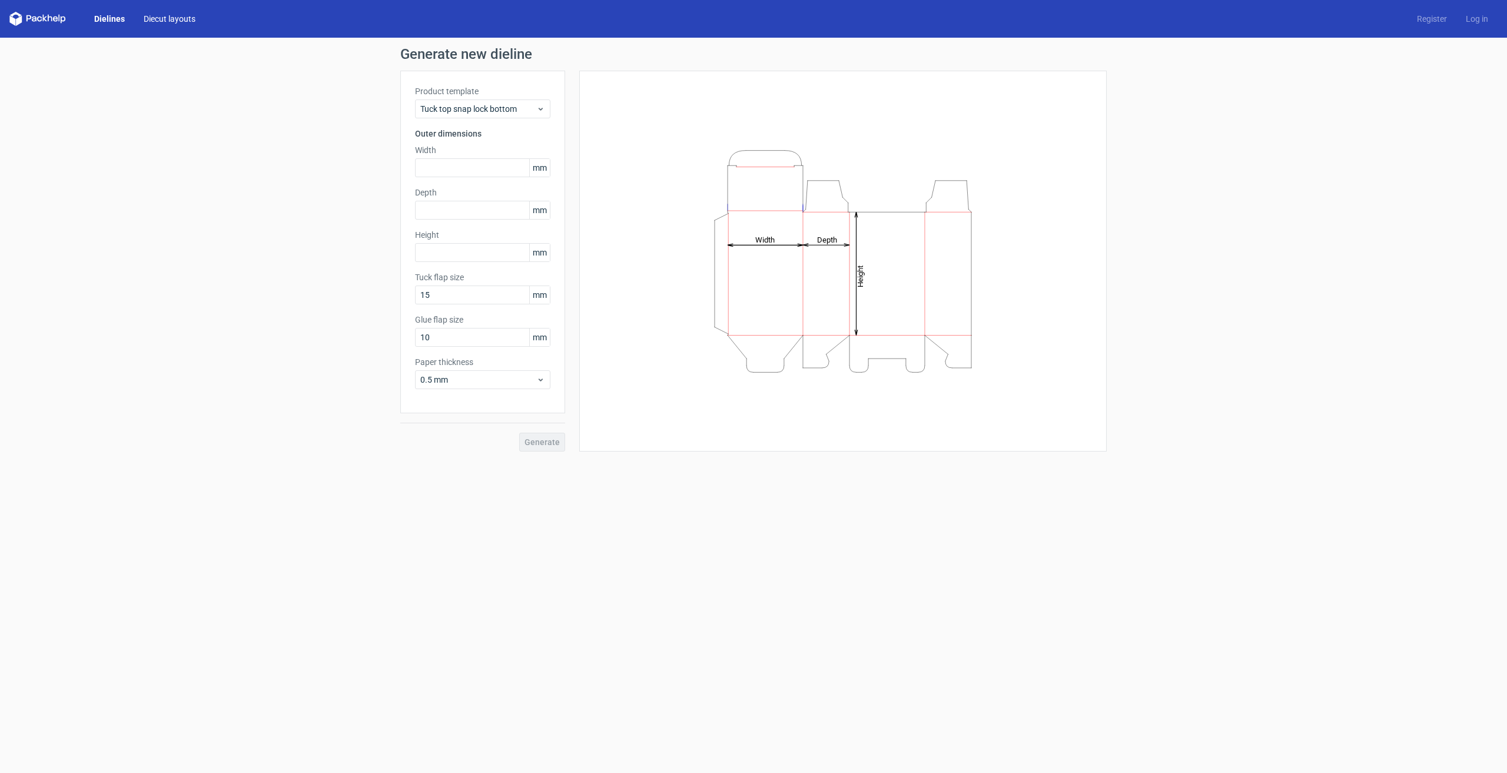
click at [165, 21] on link "Diecut layouts" at bounding box center [169, 19] width 71 height 12
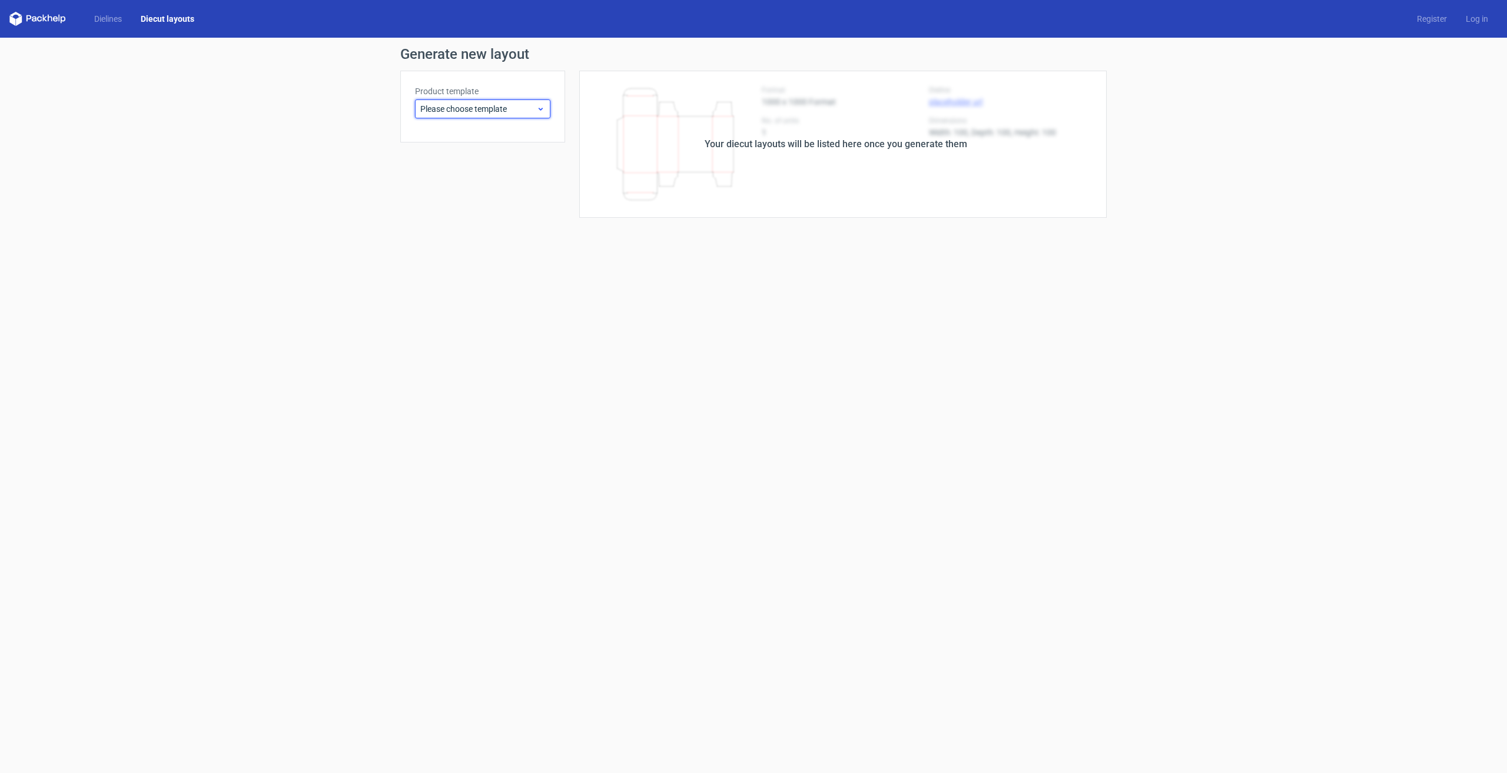
click at [457, 100] on div "Please choose template" at bounding box center [482, 108] width 135 height 19
click at [457, 169] on div "Tuck top snap lock bottom" at bounding box center [483, 172] width 127 height 19
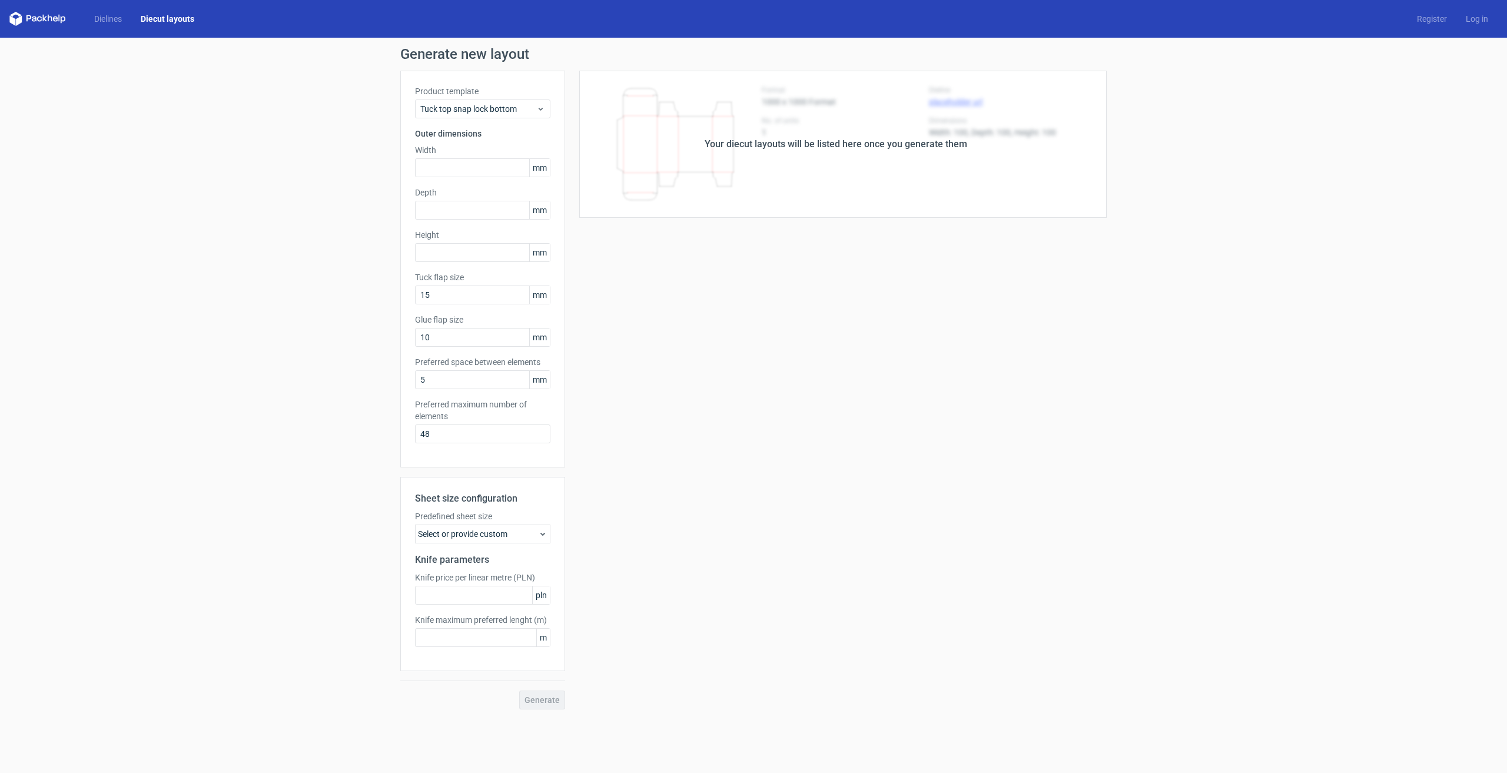
click at [617, 503] on div "Your diecut layouts will be listed here once you generate them Height Depth Wid…" at bounding box center [835, 390] width 541 height 639
click at [102, 15] on link "Dielines" at bounding box center [108, 19] width 46 height 12
click at [795, 590] on div "Your diecut layouts will be listed here once you generate them Height Depth Wid…" at bounding box center [835, 390] width 541 height 639
click at [537, 702] on span "Generate" at bounding box center [541, 700] width 35 height 8
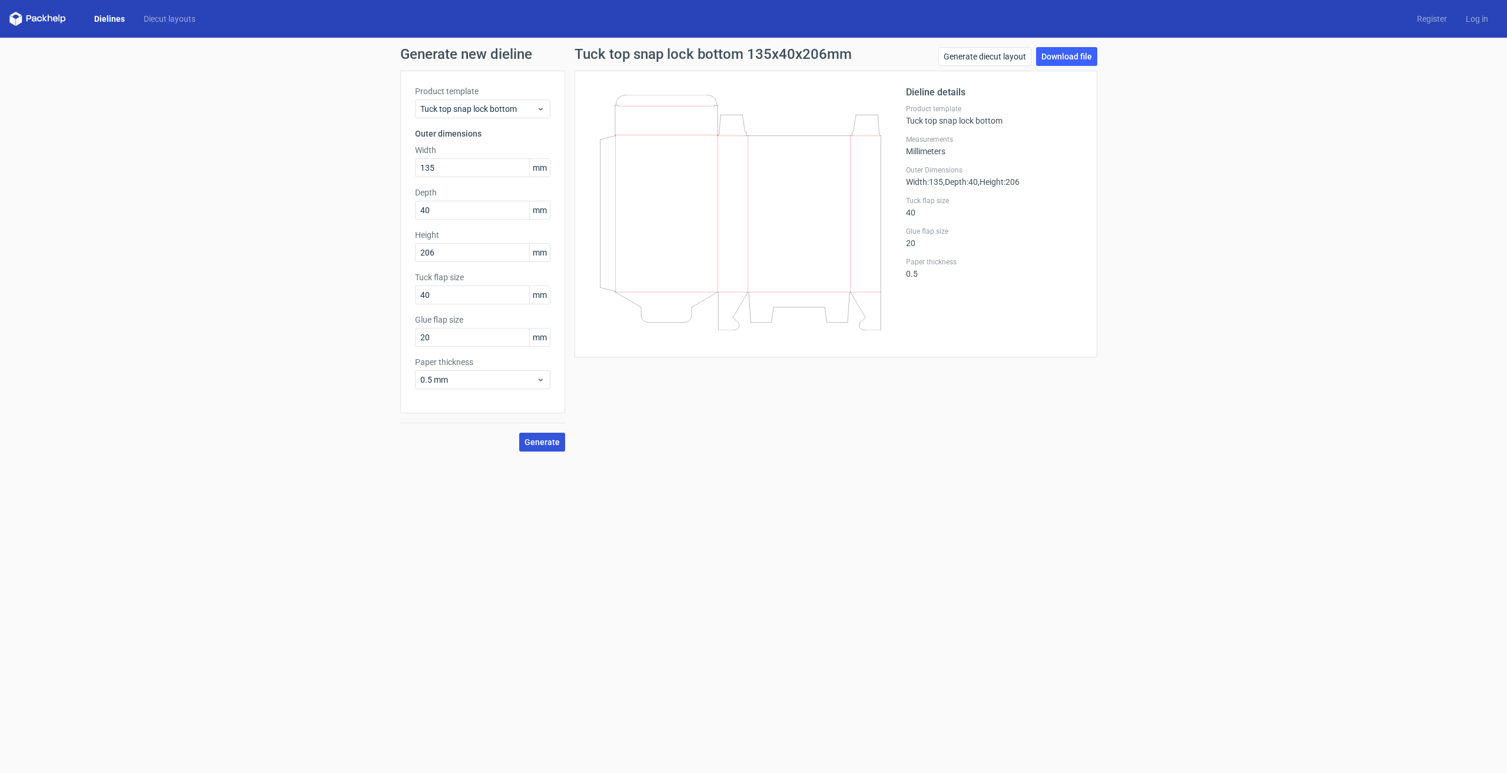
click at [550, 434] on button "Generate" at bounding box center [542, 442] width 46 height 19
click at [1048, 59] on link "Download file" at bounding box center [1066, 56] width 61 height 19
click at [241, 772] on form "Generate new dieline Product template Tuck top snap lock bottom Outer dimension…" at bounding box center [753, 405] width 1507 height 735
